Goal: Information Seeking & Learning: Learn about a topic

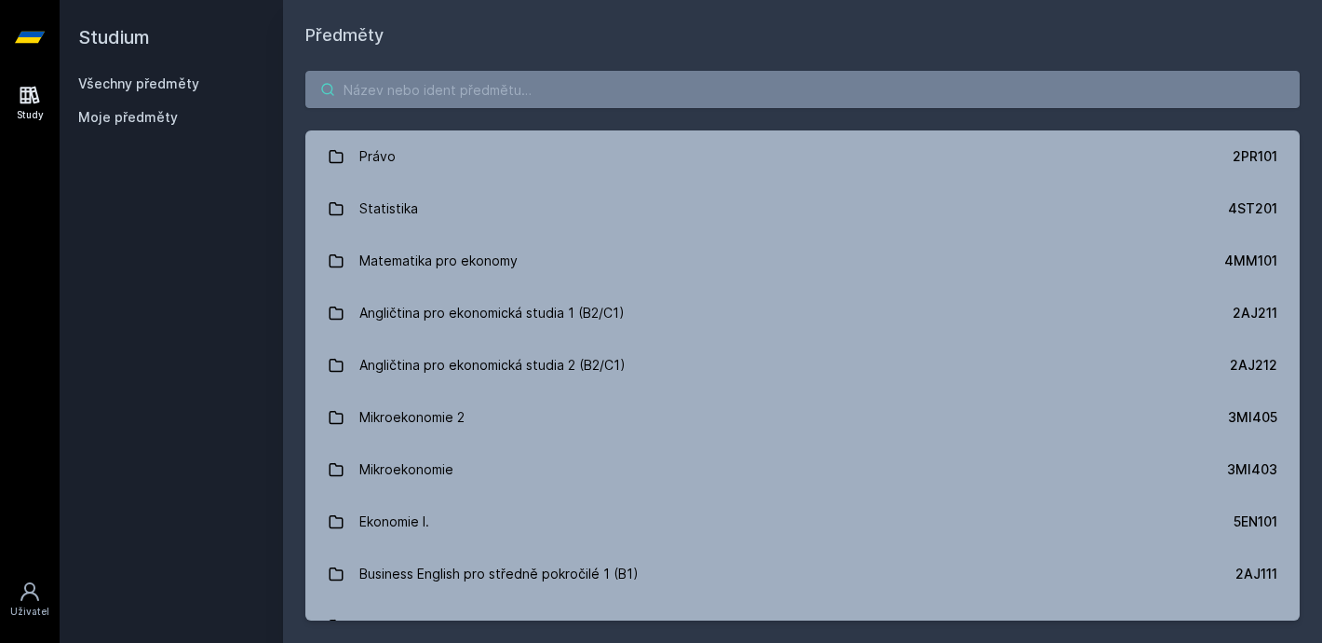
click at [431, 101] on input "search" at bounding box center [802, 89] width 995 height 37
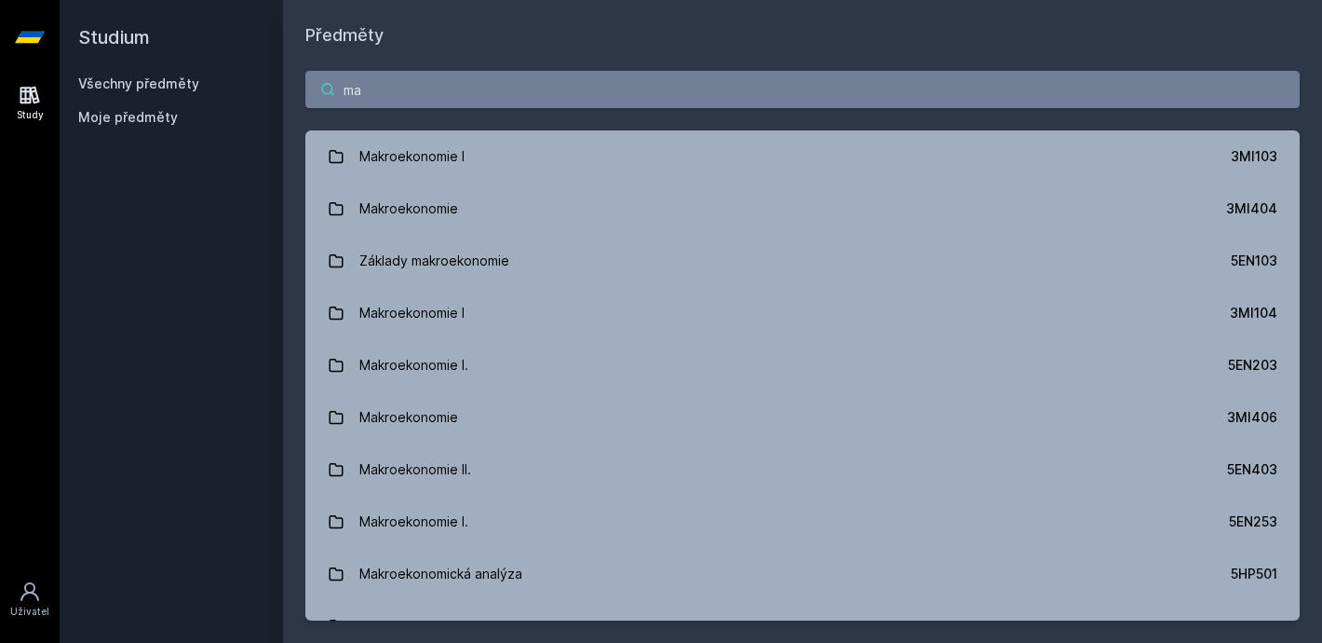
type input "m"
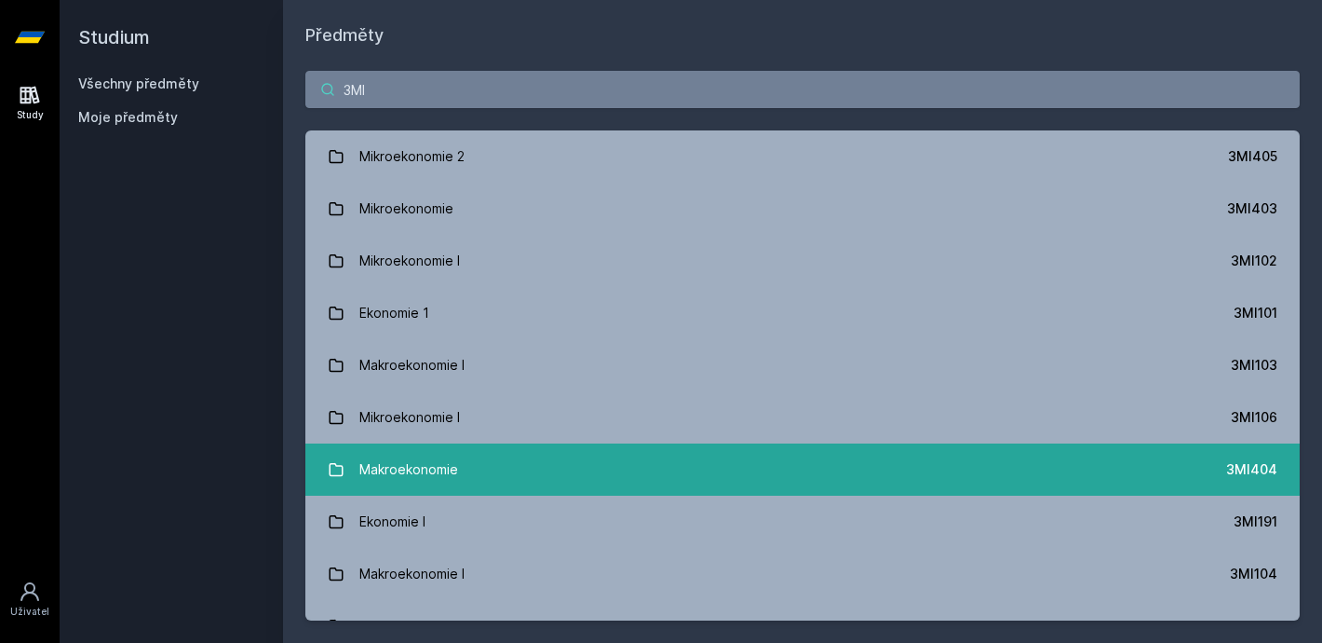
type input "3MI"
click at [664, 467] on link "Makroekonomie 3MI404" at bounding box center [802, 469] width 995 height 52
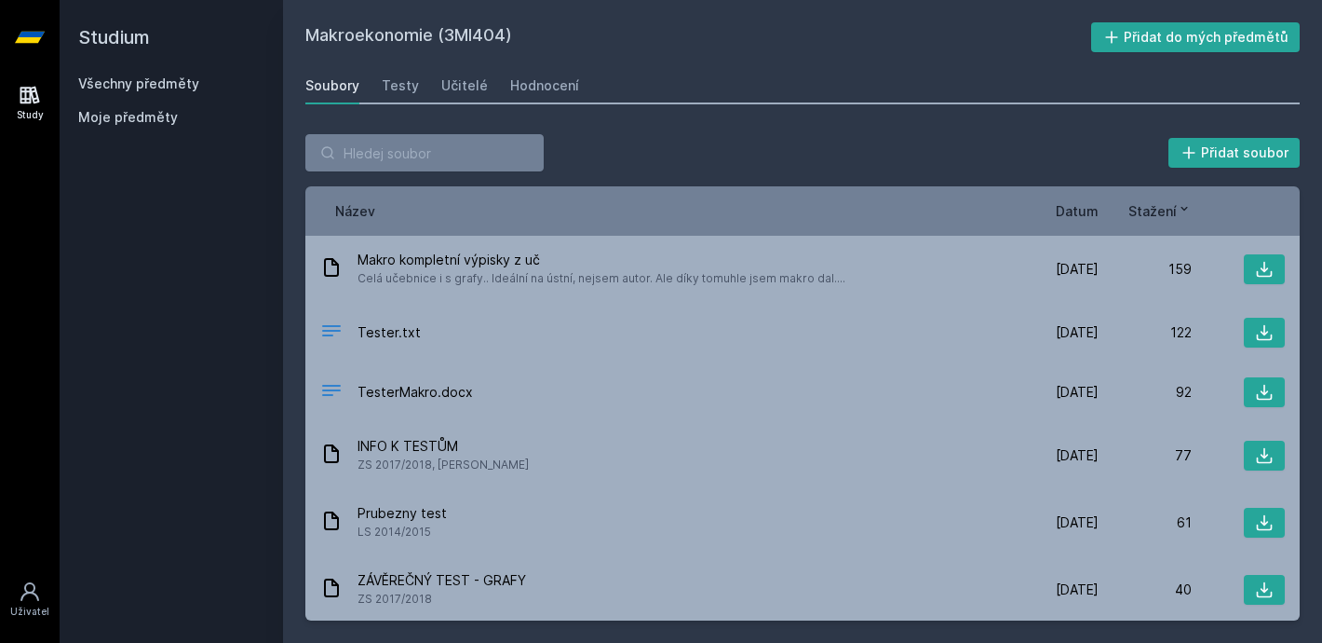
click at [1083, 217] on span "Datum" at bounding box center [1077, 211] width 43 height 20
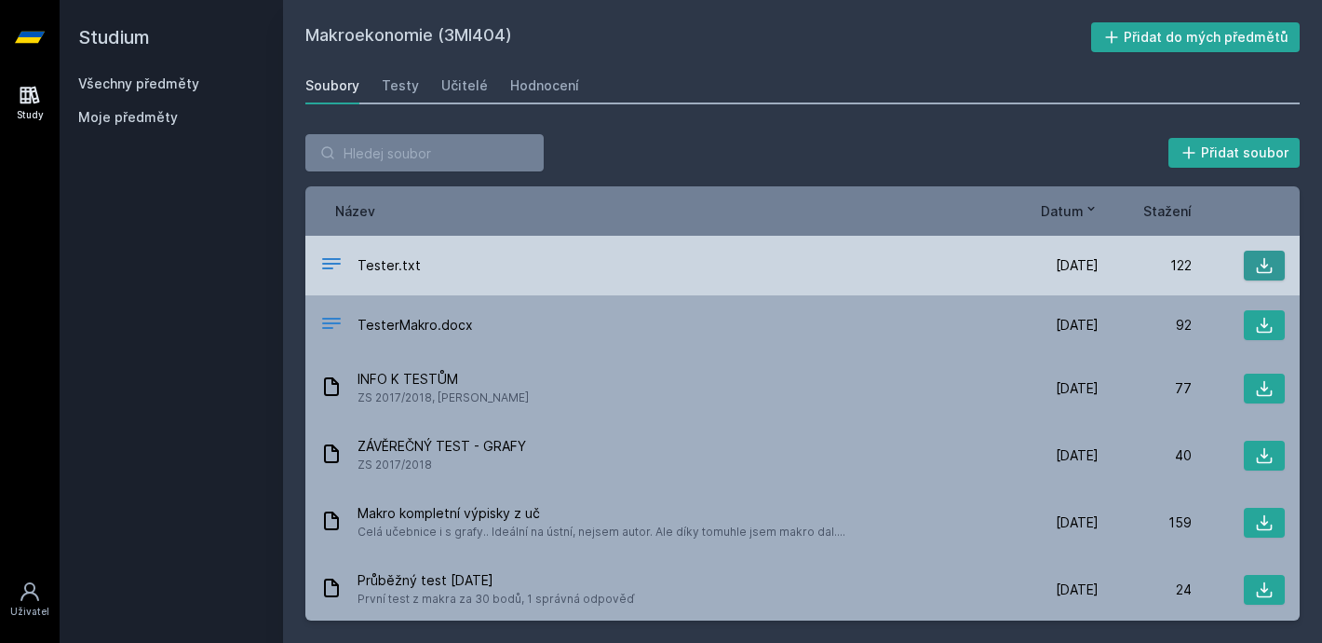
click at [1269, 262] on icon at bounding box center [1264, 265] width 19 height 19
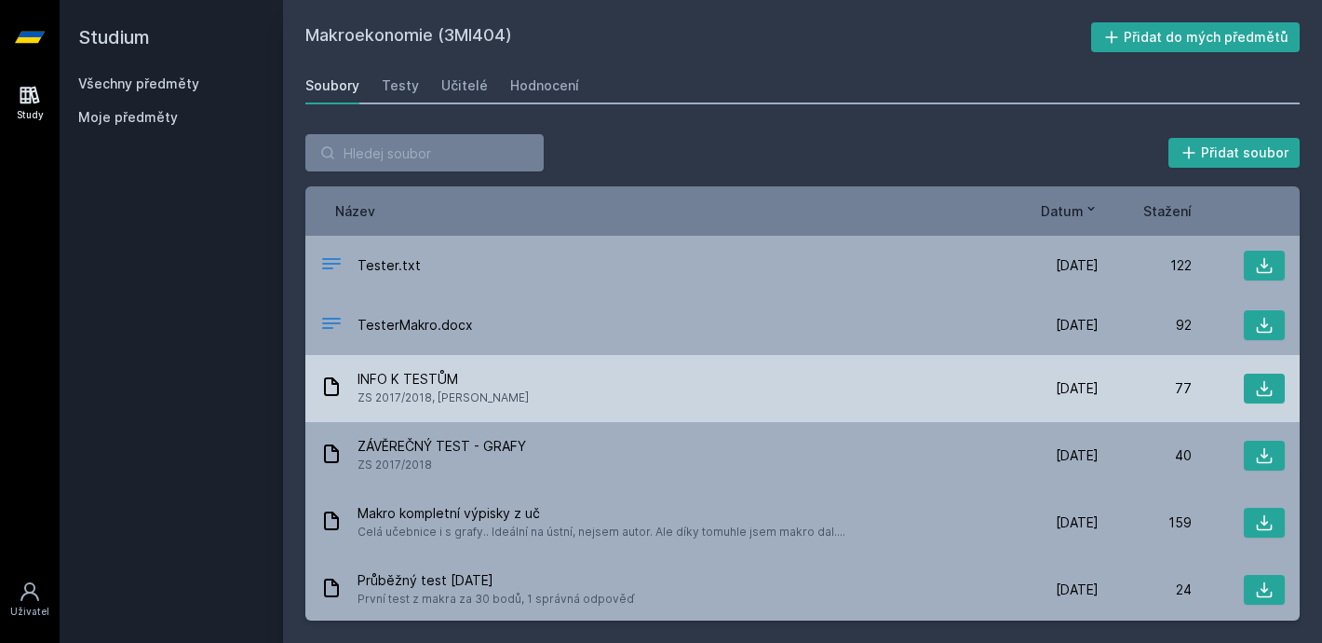
click at [427, 379] on span "INFO K TESTŮM" at bounding box center [443, 379] width 171 height 19
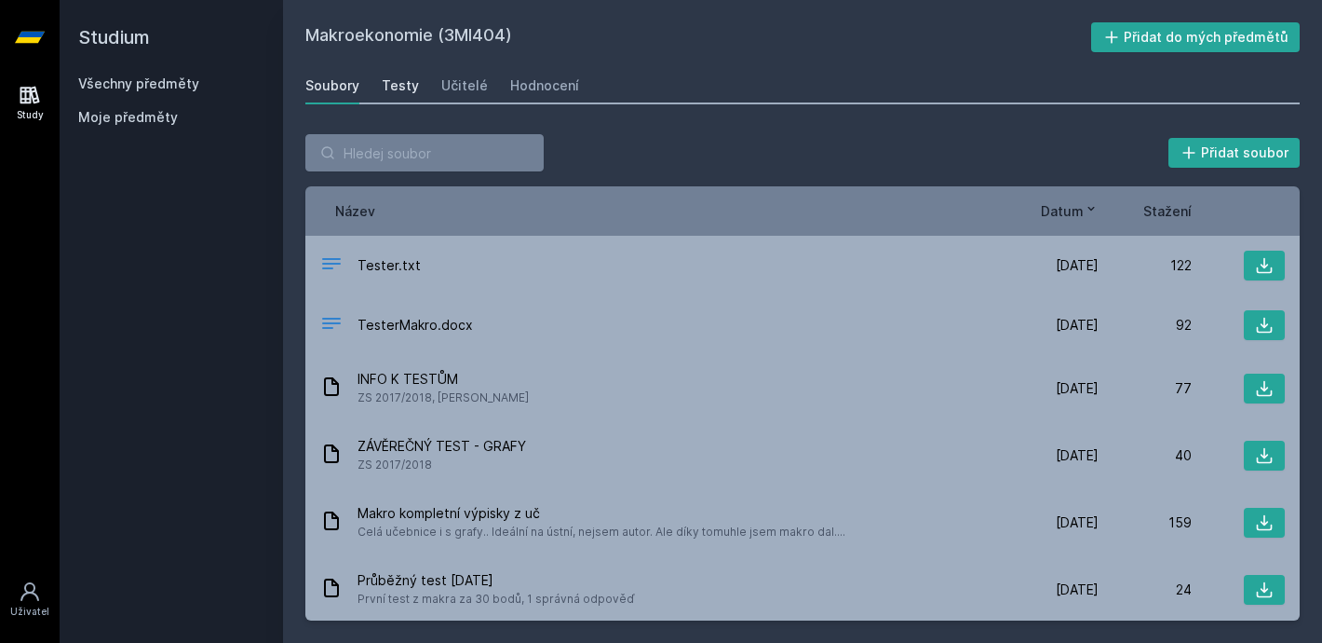
click at [396, 86] on div "Testy" at bounding box center [400, 85] width 37 height 19
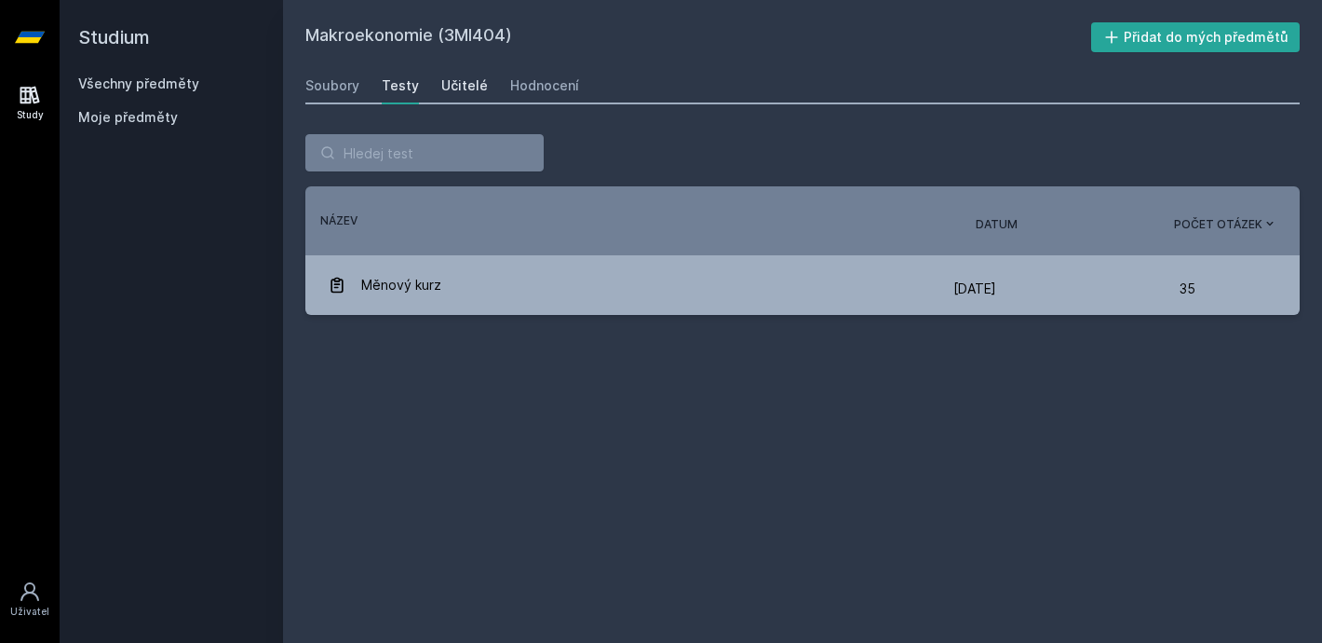
click at [451, 80] on div "Učitelé" at bounding box center [464, 85] width 47 height 19
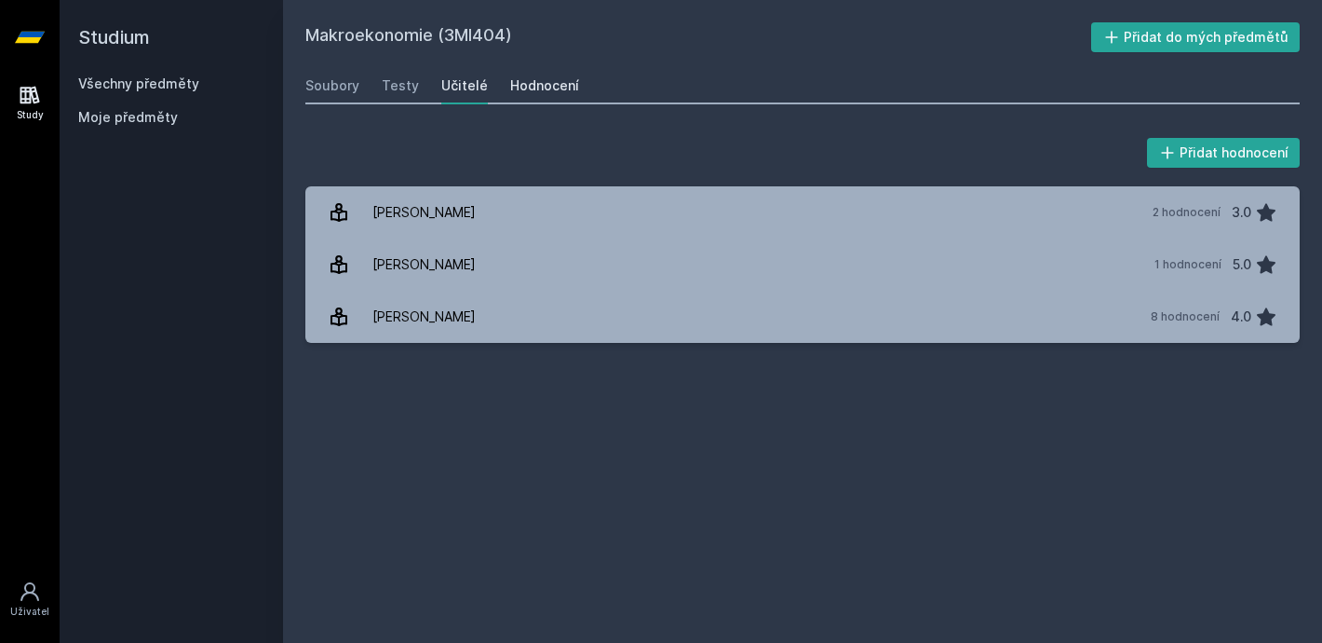
click at [552, 86] on div "Hodnocení" at bounding box center [544, 85] width 69 height 19
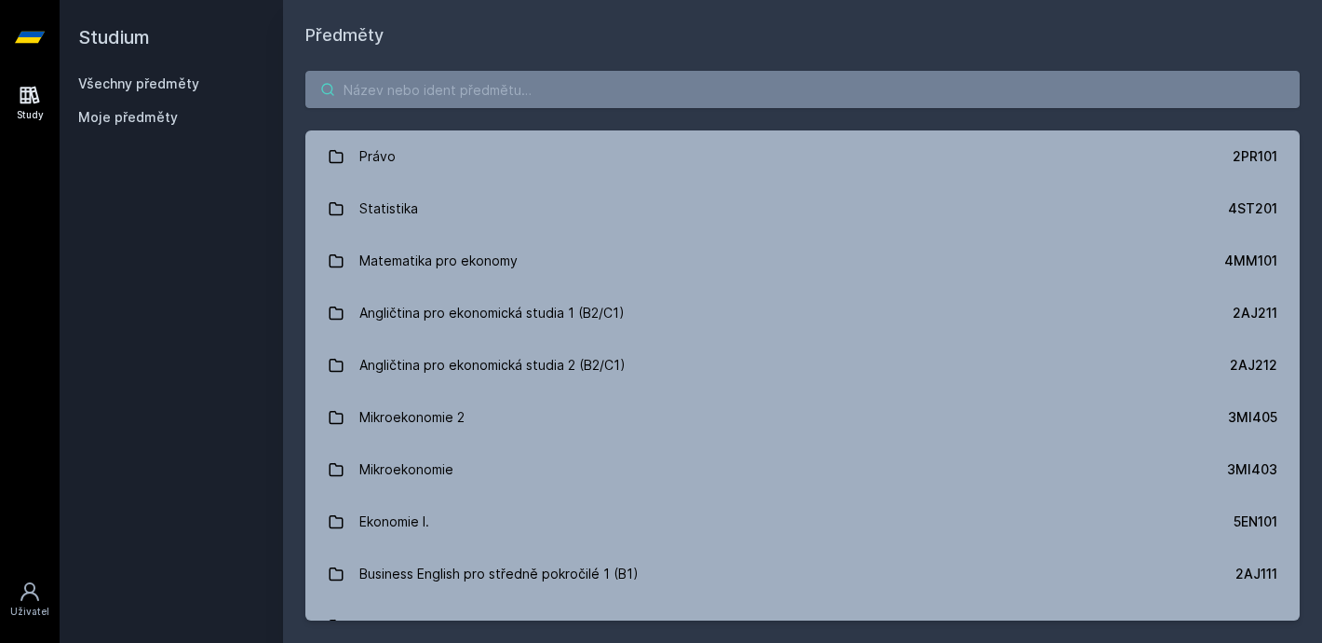
click at [363, 77] on input "search" at bounding box center [802, 89] width 995 height 37
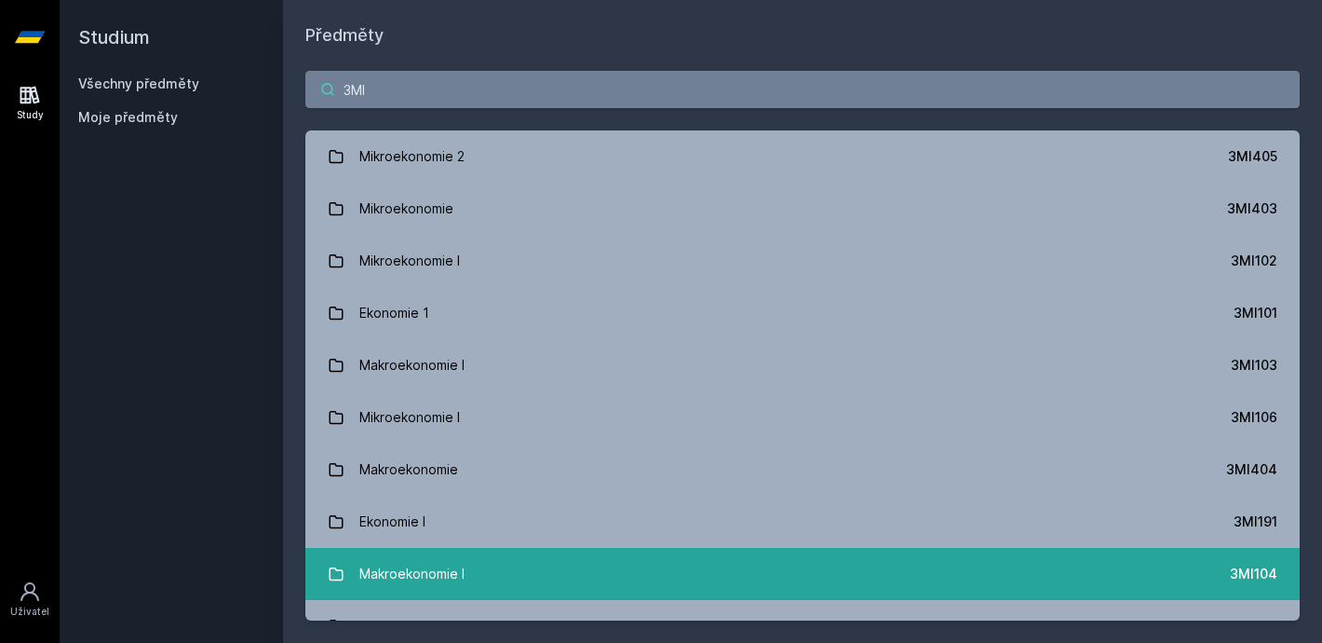
type input "3MI"
click at [528, 577] on link "Makroekonomie I 3MI104" at bounding box center [802, 574] width 995 height 52
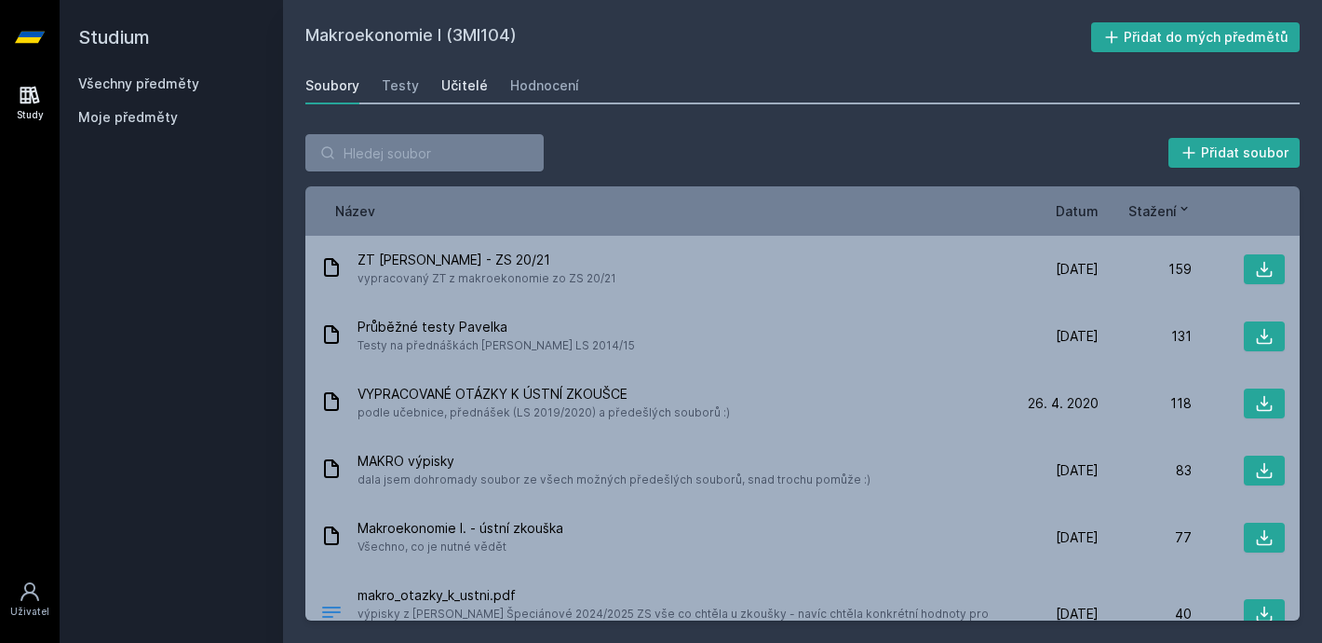
click at [454, 80] on div "Učitelé" at bounding box center [464, 85] width 47 height 19
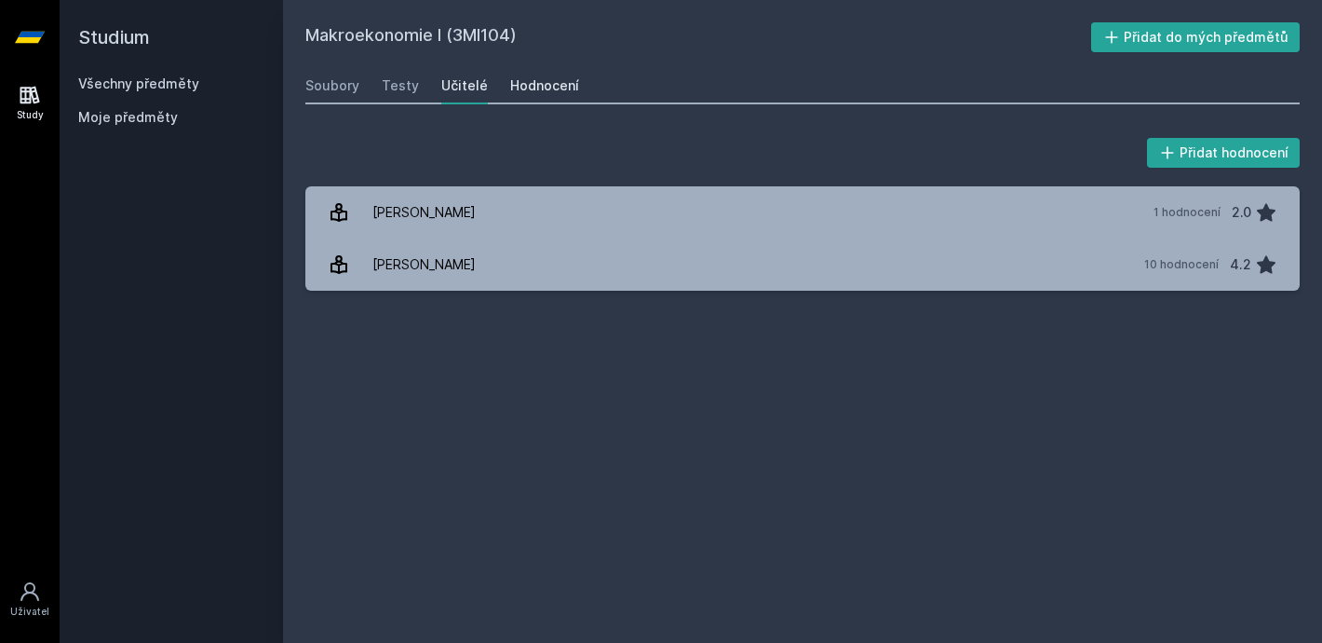
click at [544, 84] on div "Hodnocení" at bounding box center [544, 85] width 69 height 19
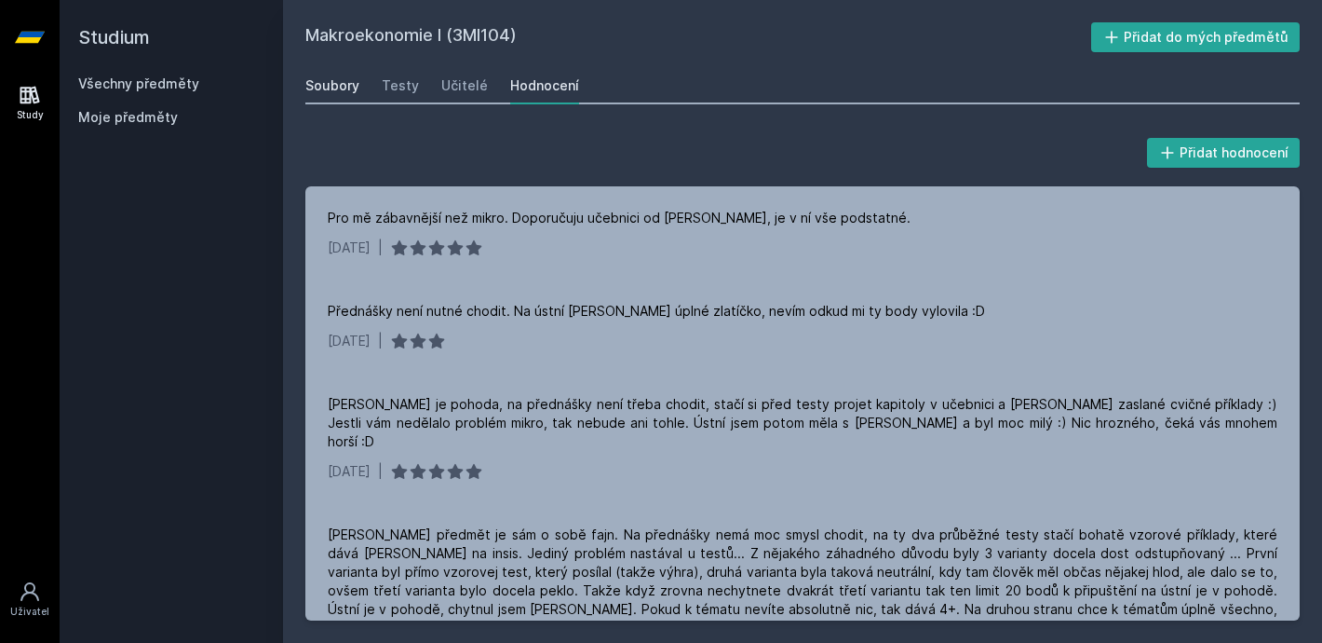
click at [343, 88] on div "Soubory" at bounding box center [332, 85] width 54 height 19
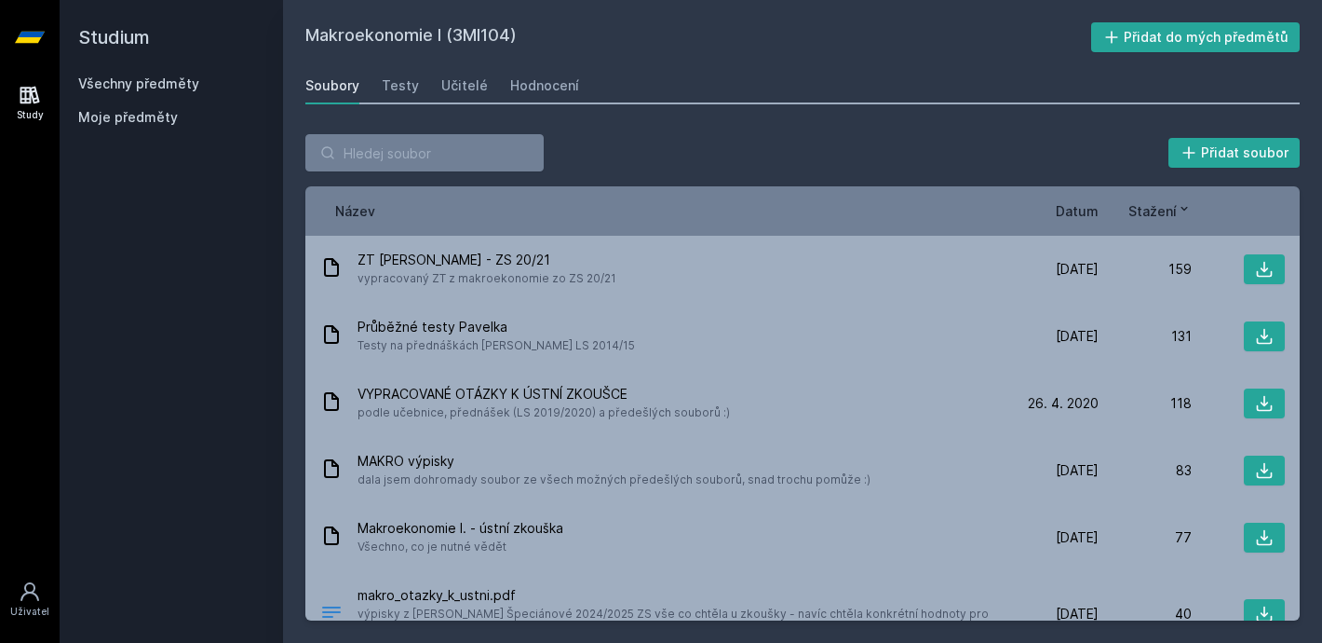
click at [1079, 205] on span "Datum" at bounding box center [1077, 211] width 43 height 20
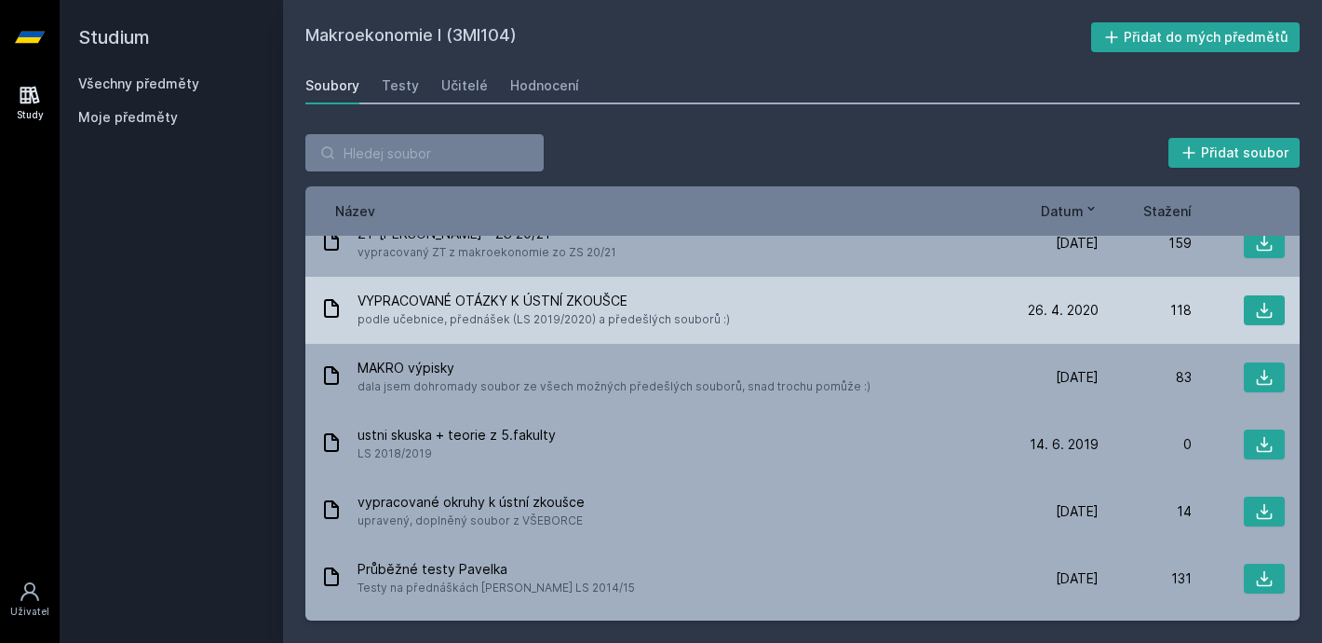
scroll to position [185, 0]
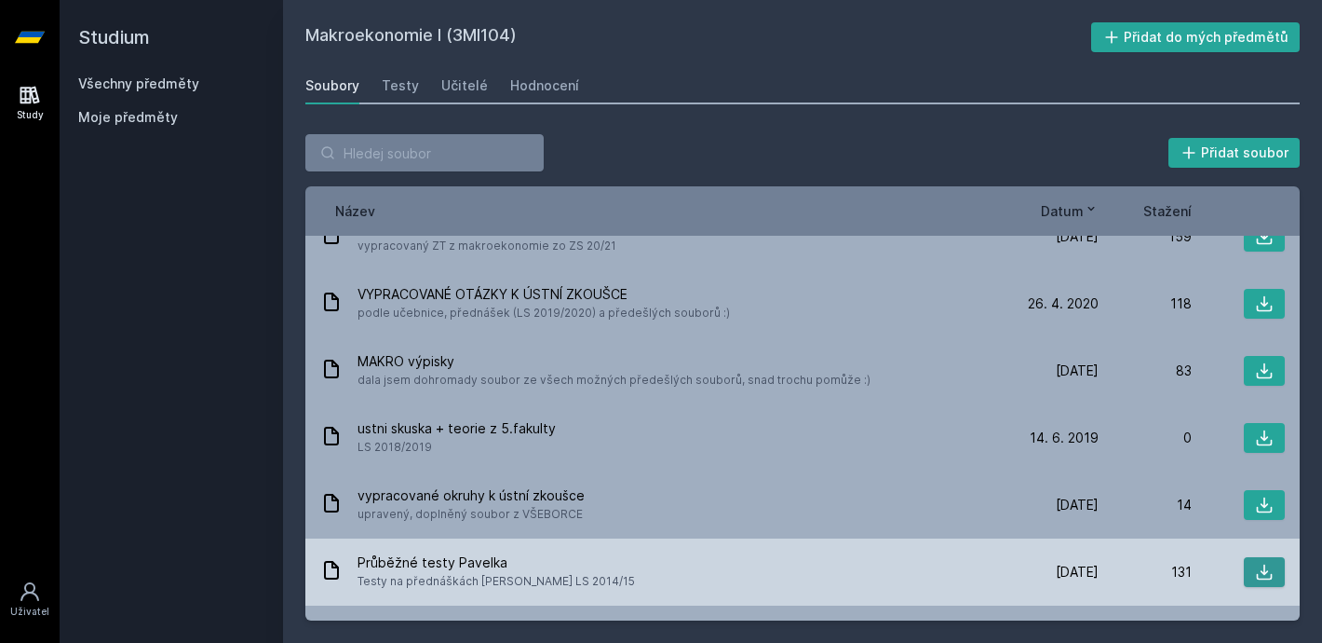
click at [1260, 563] on icon at bounding box center [1264, 572] width 19 height 19
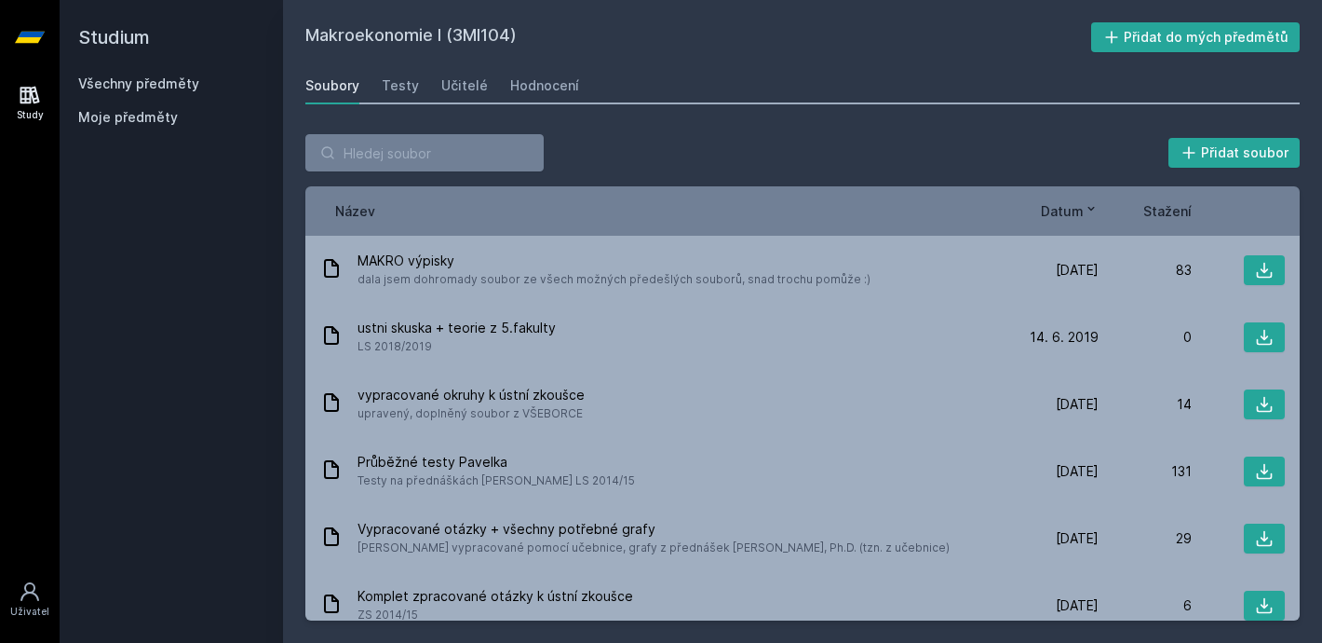
scroll to position [0, 0]
